Goal: Navigation & Orientation: Find specific page/section

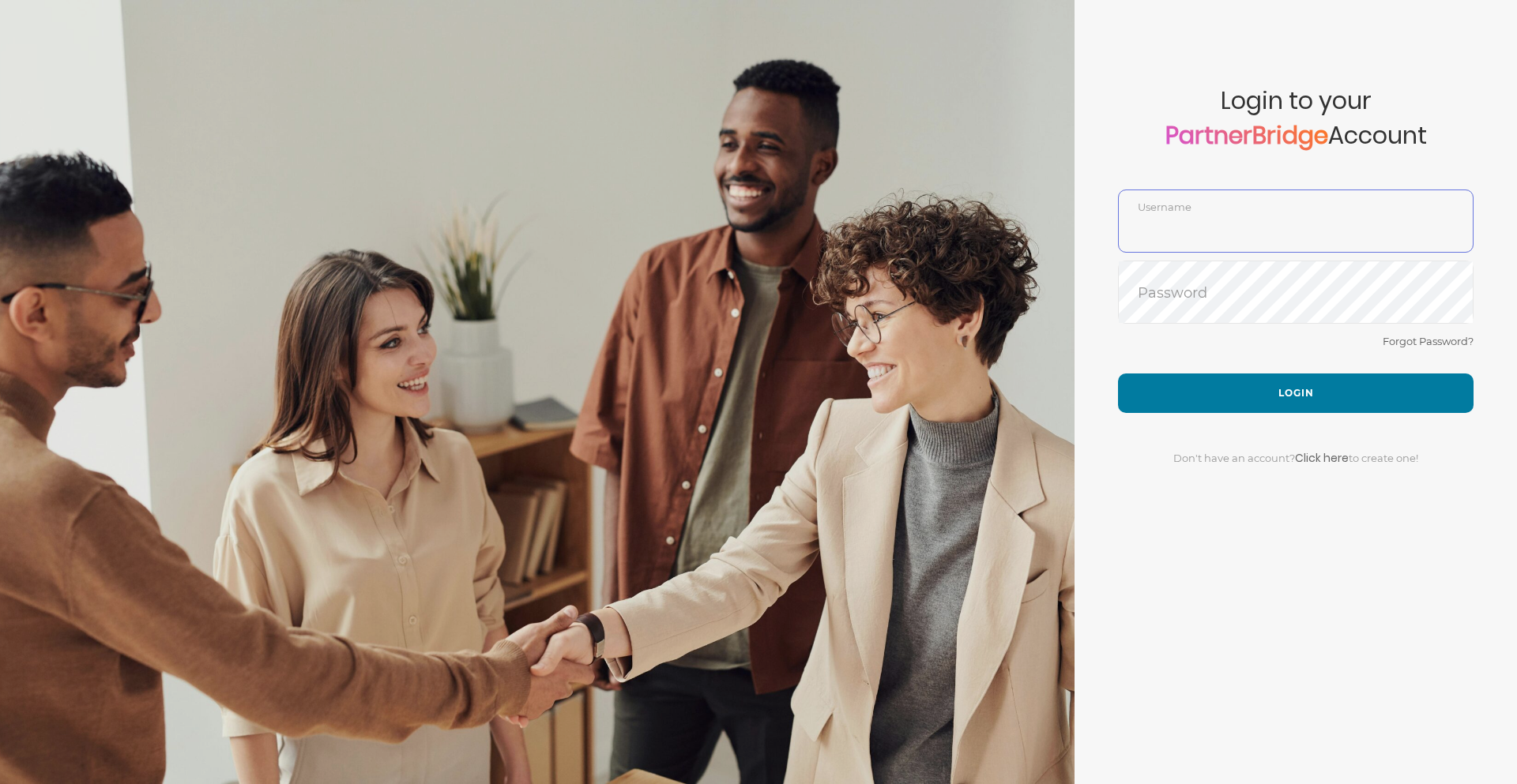
click at [1211, 231] on input "text" at bounding box center [1296, 232] width 354 height 38
type input "DemoUser"
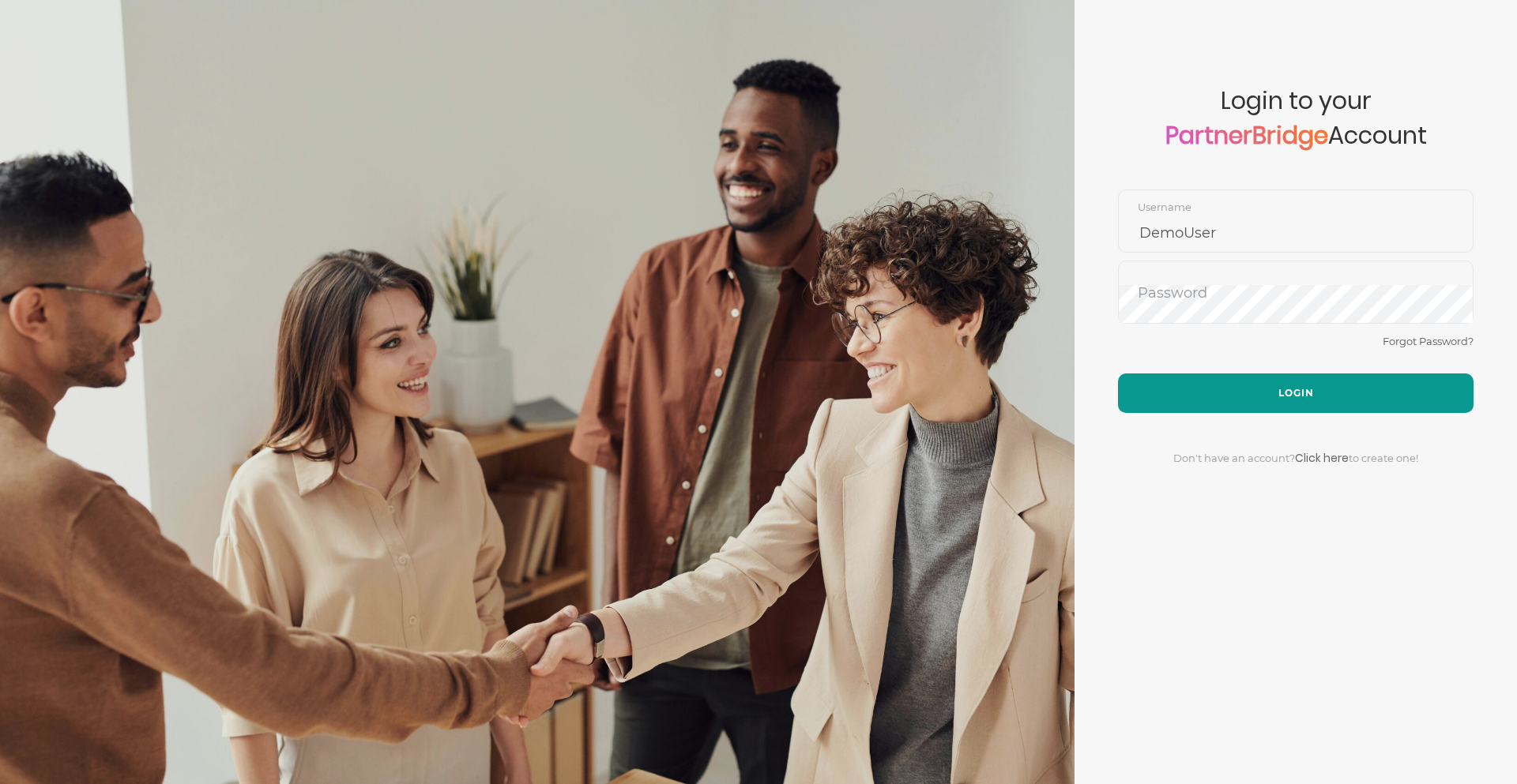
click at [1300, 391] on button "Login" at bounding box center [1296, 392] width 356 height 39
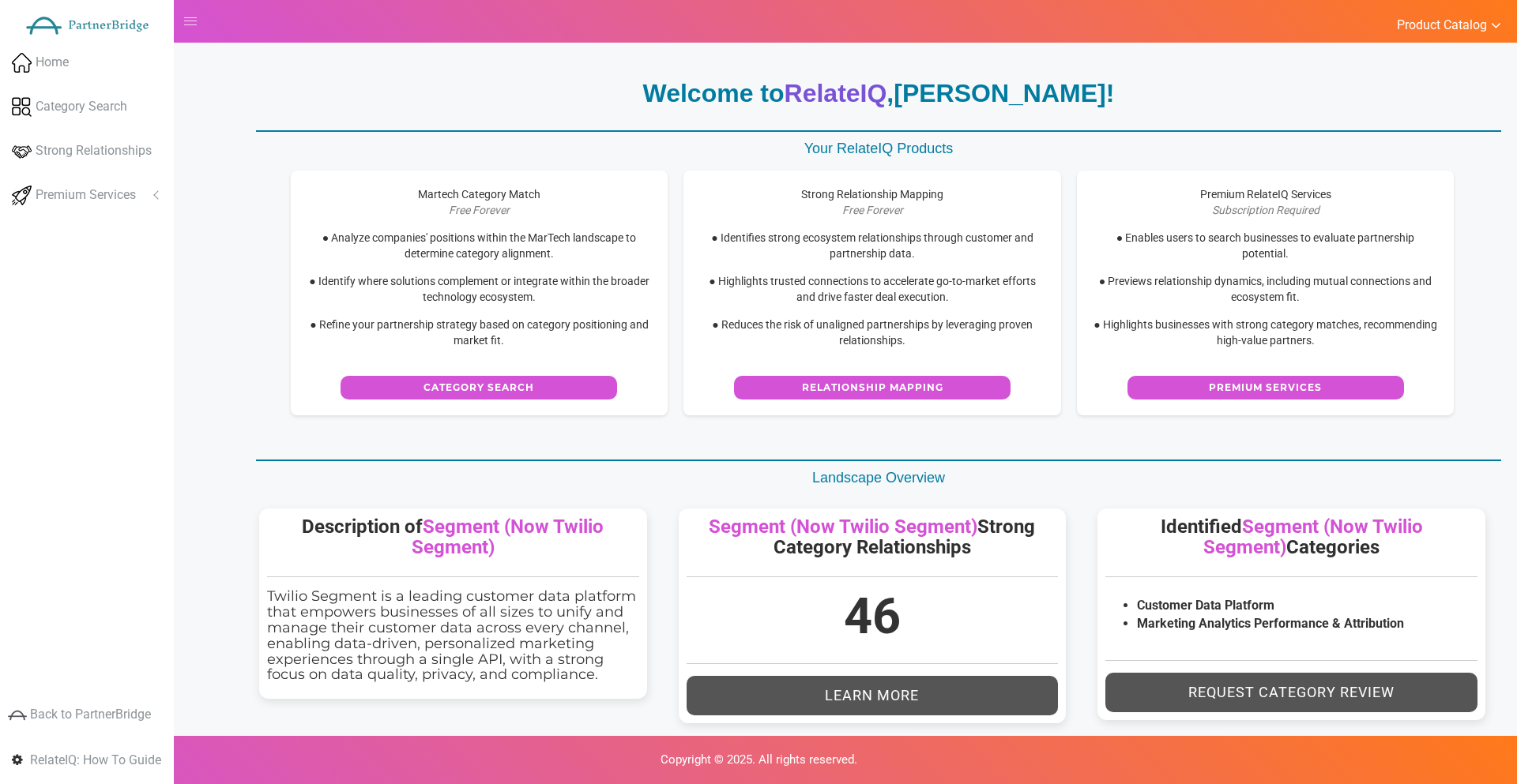
click at [1459, 26] on span "Product Catalog" at bounding box center [1442, 25] width 90 height 16
click at [1417, 103] on link "Precision Insights - Launch" at bounding box center [1408, 105] width 185 height 31
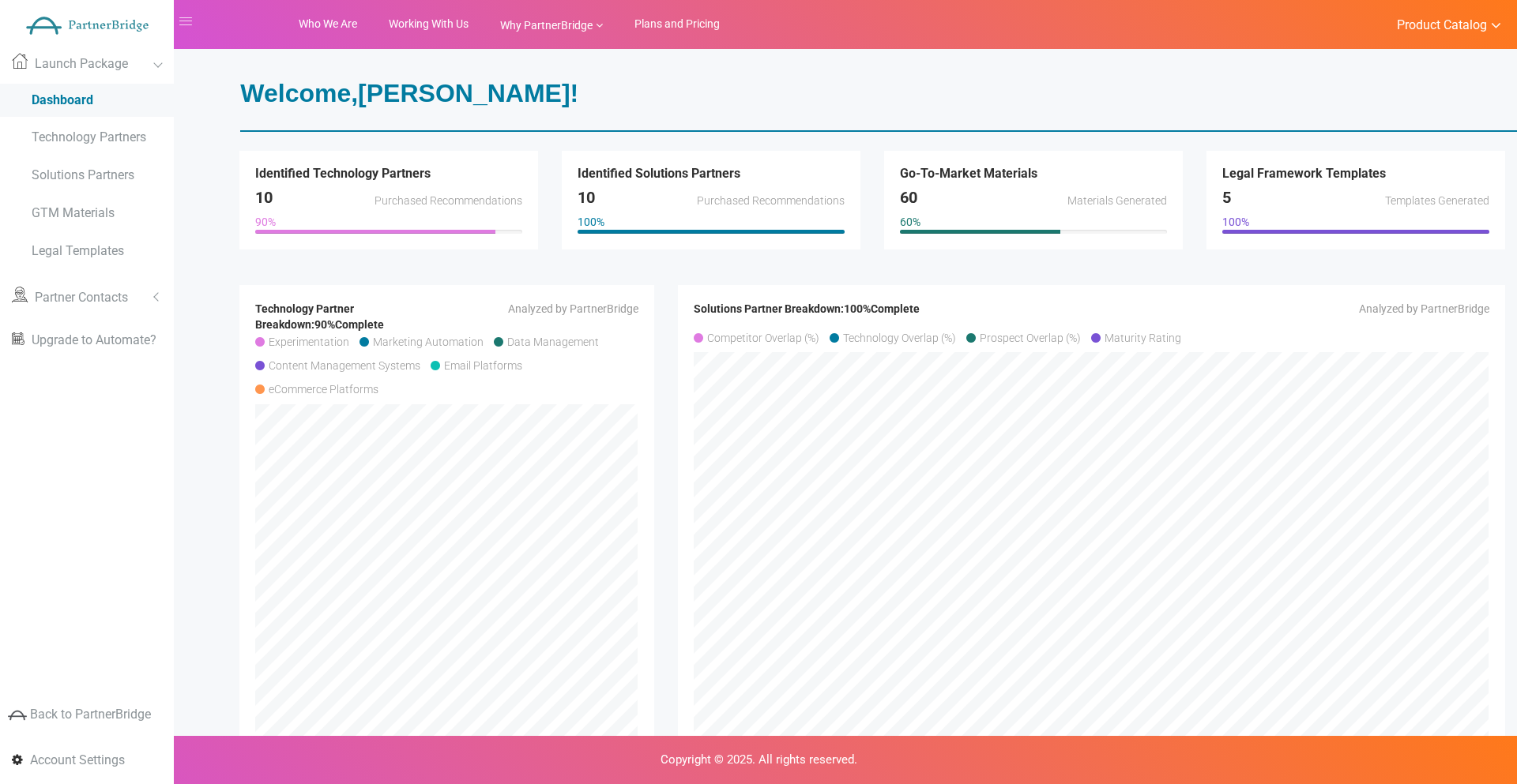
click at [1469, 27] on span "Product Catalog" at bounding box center [1442, 25] width 90 height 16
click at [1427, 136] on link "DataStream - Upgrade?" at bounding box center [1408, 137] width 185 height 31
click at [1372, 137] on link "DataStream - Upgrade?" at bounding box center [1408, 137] width 185 height 31
click at [1376, 69] on link "RelateIQ - Premium" at bounding box center [1408, 73] width 185 height 31
